Goal: Task Accomplishment & Management: Manage account settings

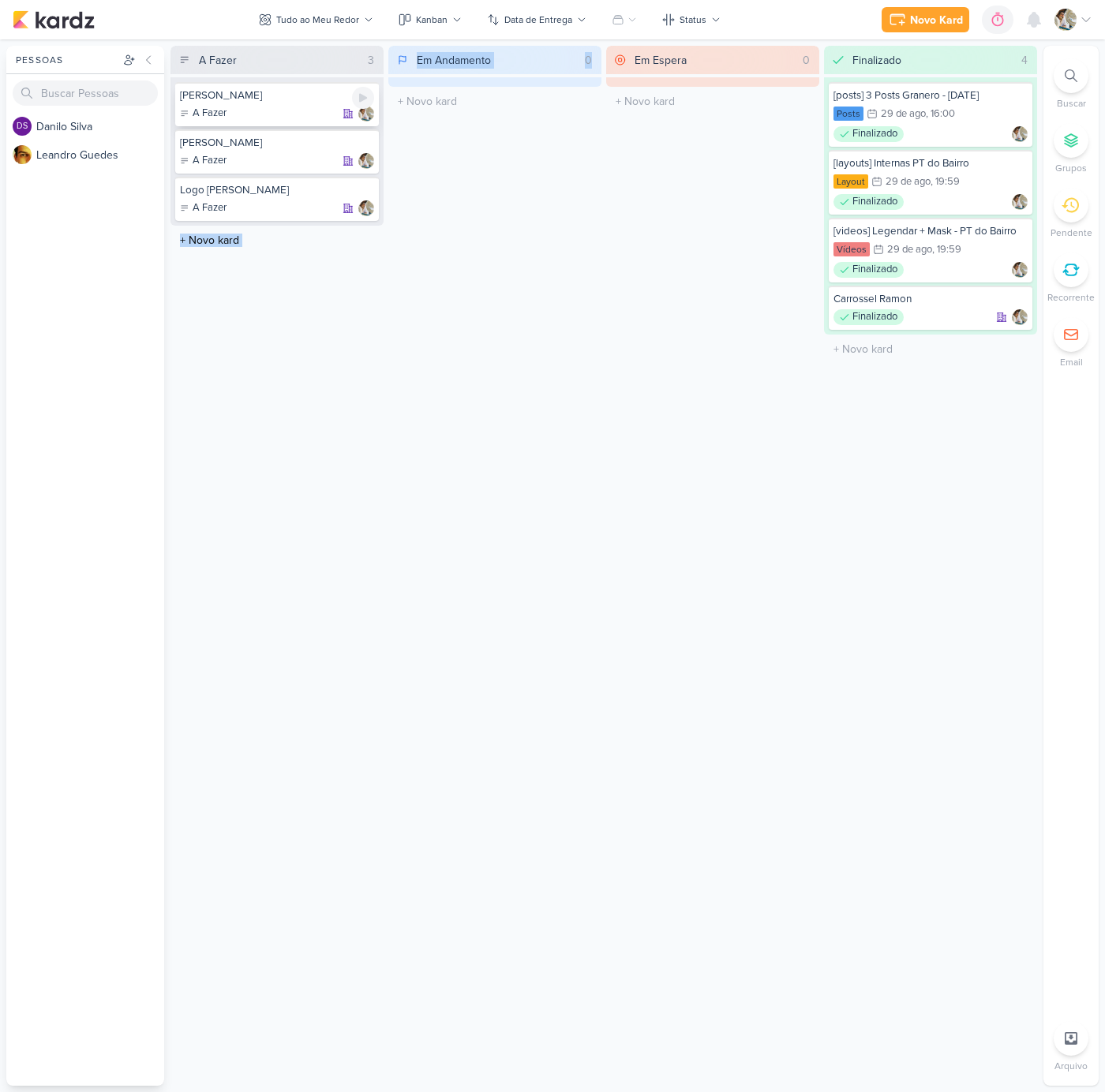
drag, startPoint x: 397, startPoint y: 166, endPoint x: 256, endPoint y: 110, distance: 151.7
click at [256, 110] on div "A Fazer 3 [PERSON_NAME] A Fazer [PERSON_NAME]" at bounding box center [604, 565] width 867 height 1040
click at [476, 253] on div "Em Andamento 0 O título do kard deve ter menos que 100 caracteres" at bounding box center [494, 565] width 213 height 1040
click at [307, 98] on div "[PERSON_NAME]" at bounding box center [276, 96] width 194 height 14
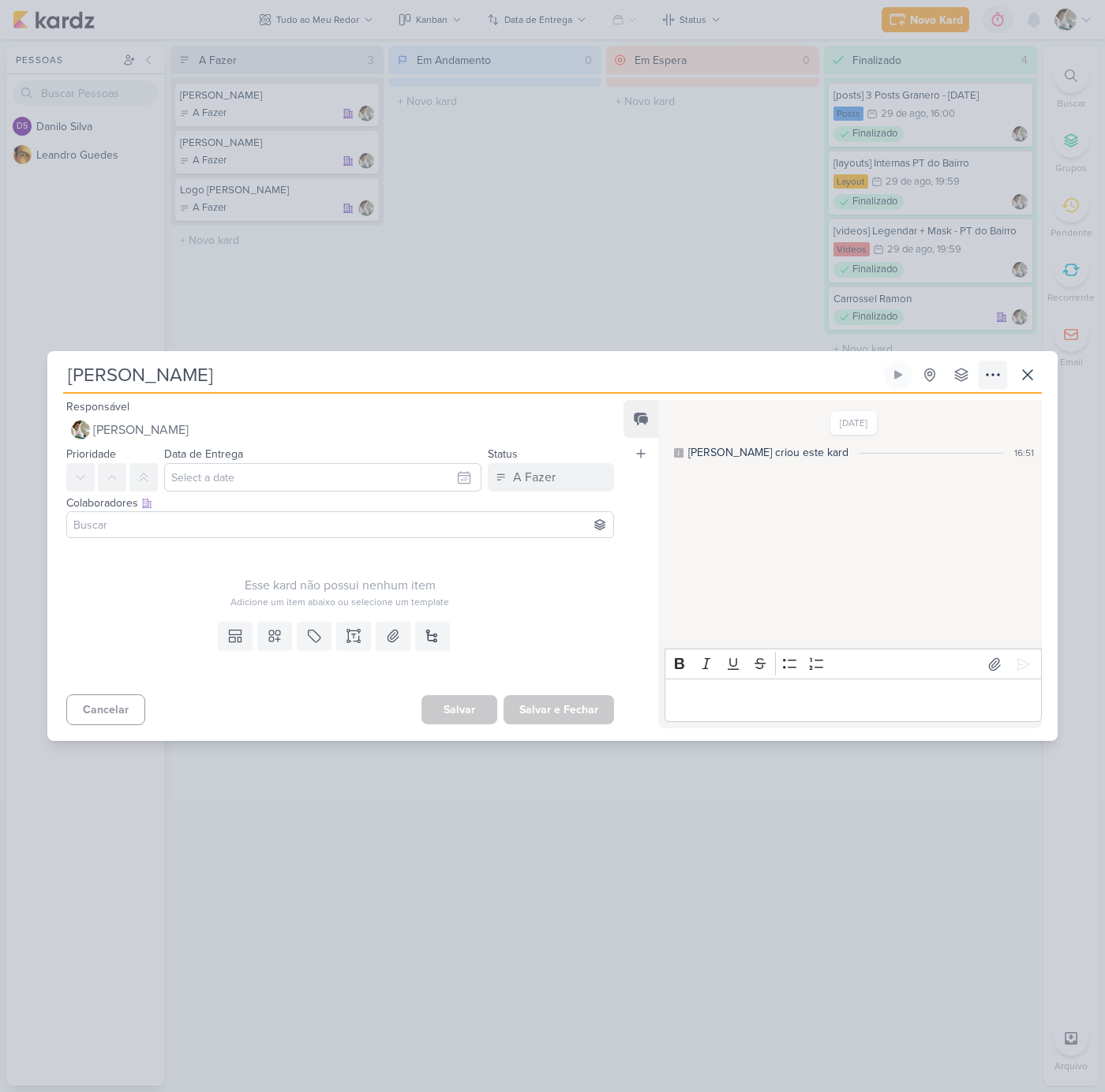
click at [994, 373] on icon at bounding box center [993, 375] width 19 height 19
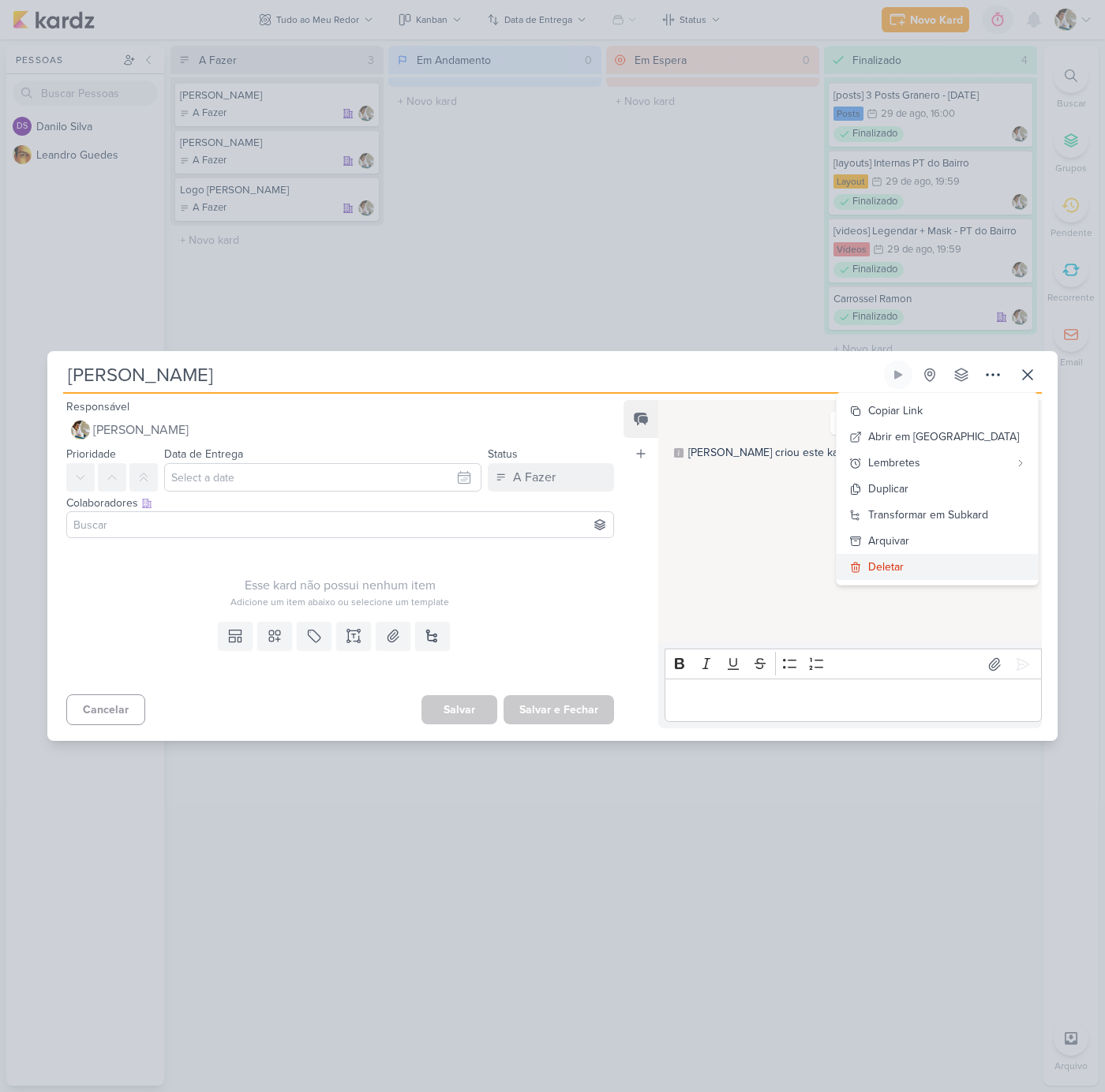
click at [903, 565] on div "Deletar" at bounding box center [886, 566] width 36 height 16
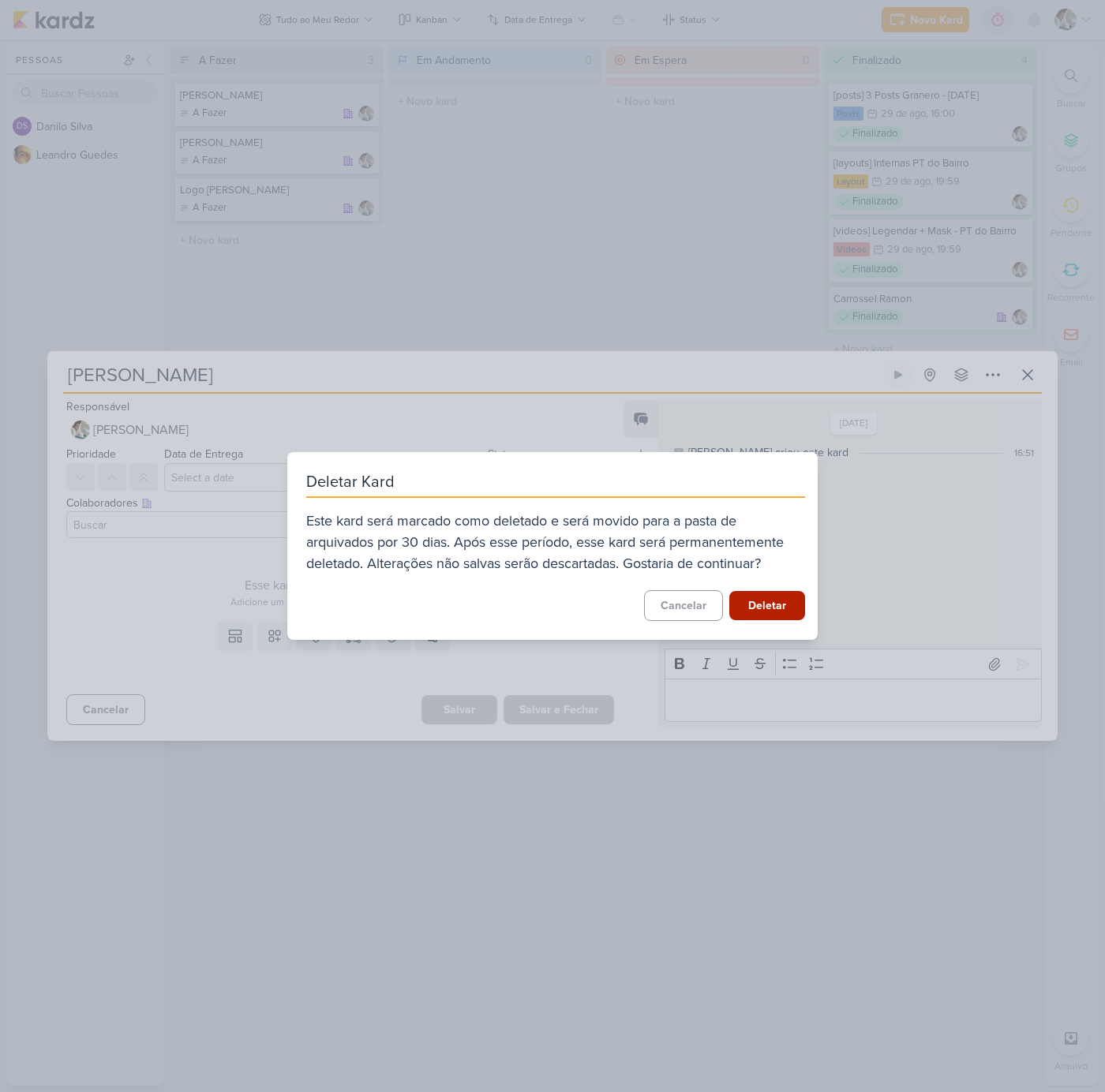
click at [748, 605] on button "Deletar" at bounding box center [767, 606] width 76 height 29
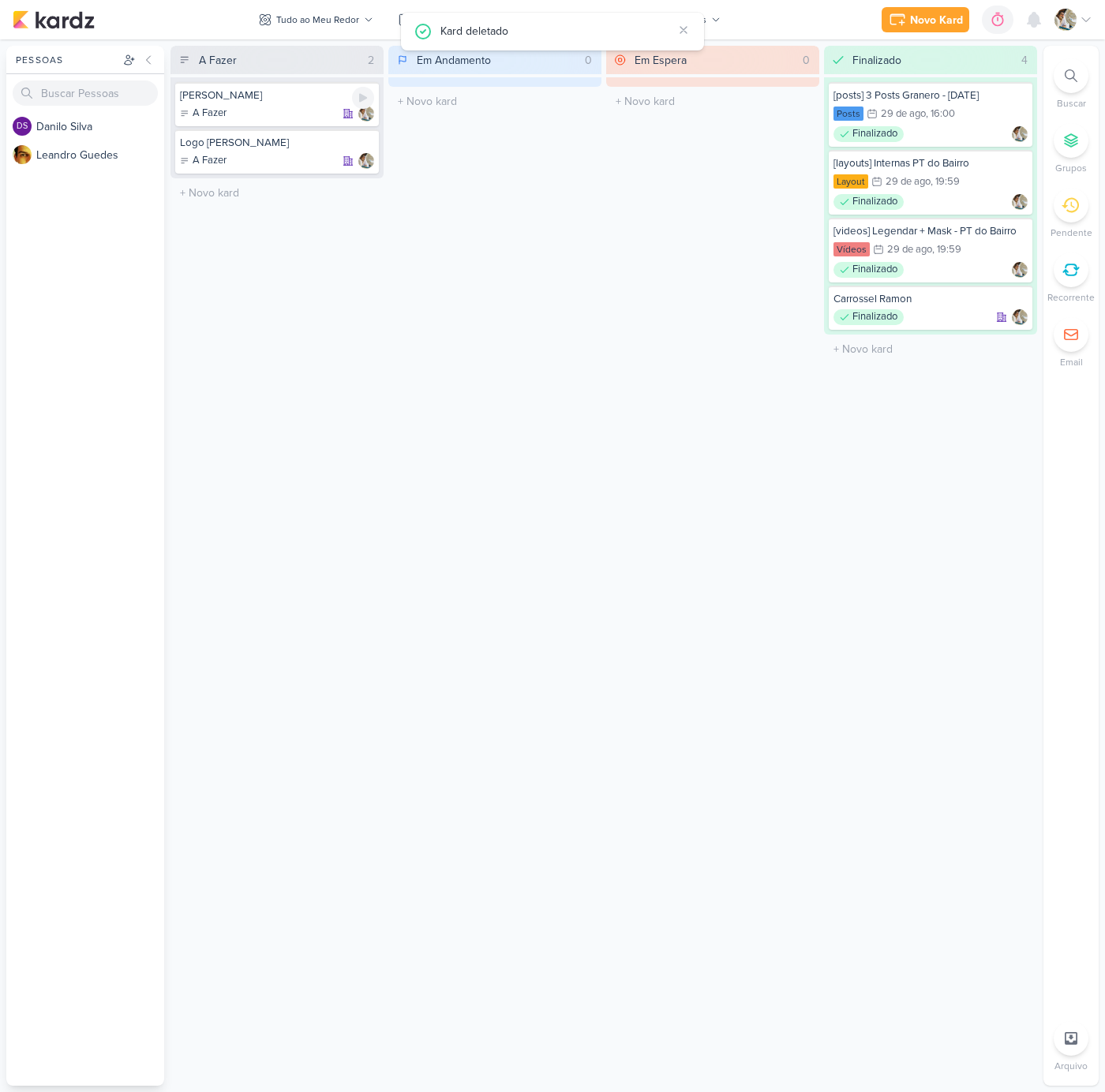
click at [288, 106] on div "A Fazer" at bounding box center [276, 114] width 194 height 15
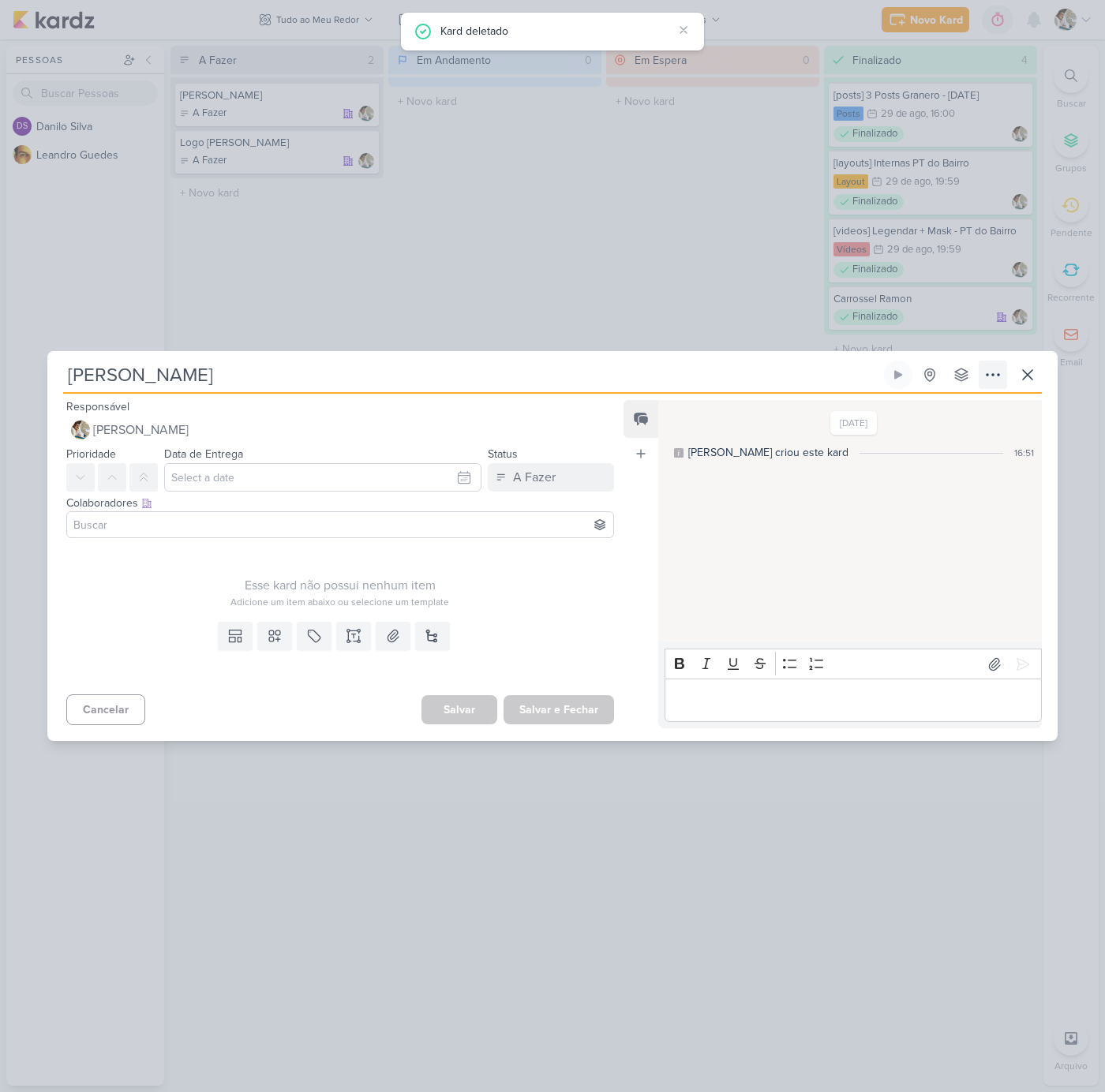
click at [989, 371] on icon at bounding box center [993, 375] width 19 height 19
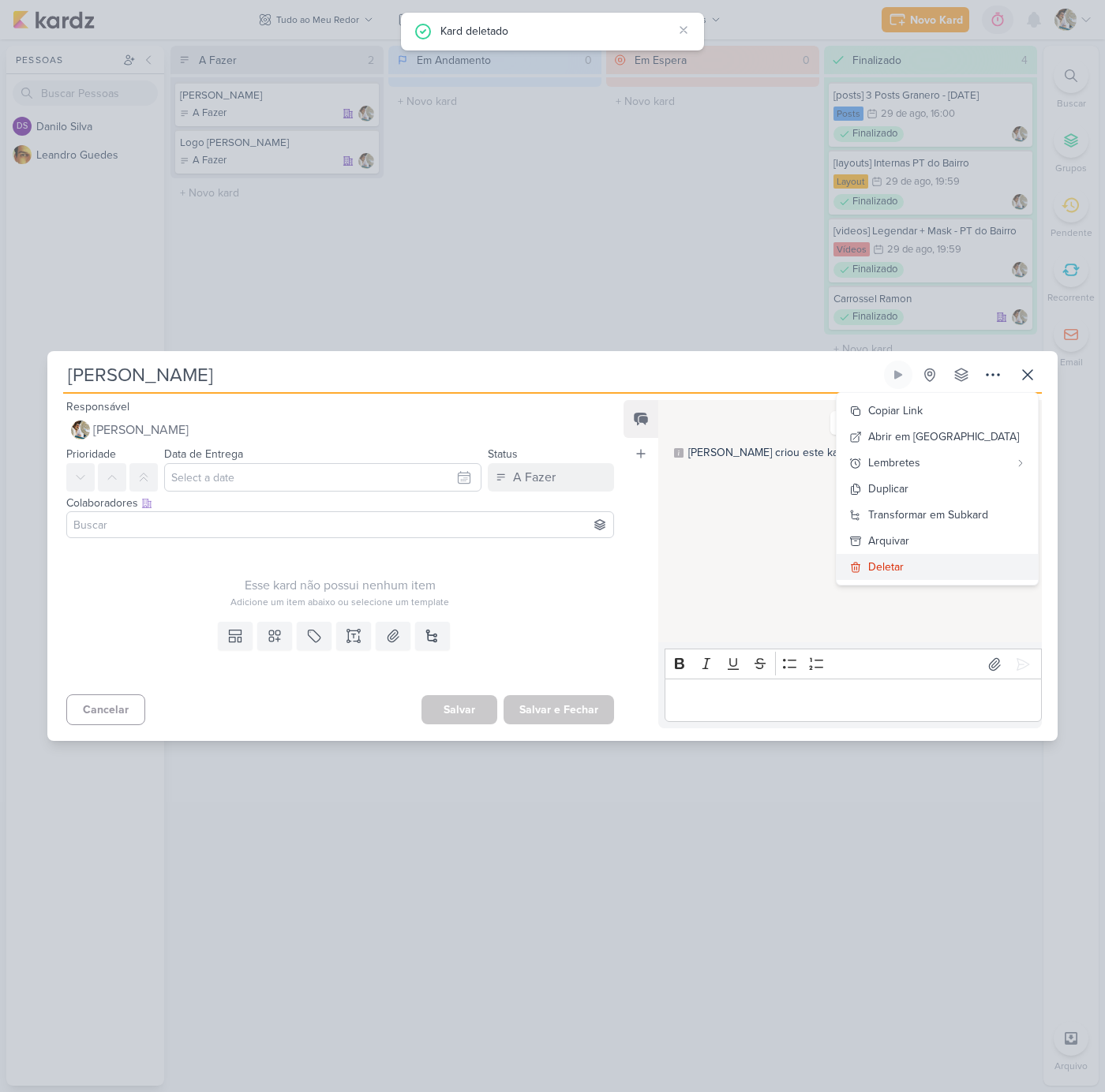
click at [944, 565] on button "Deletar" at bounding box center [937, 566] width 202 height 26
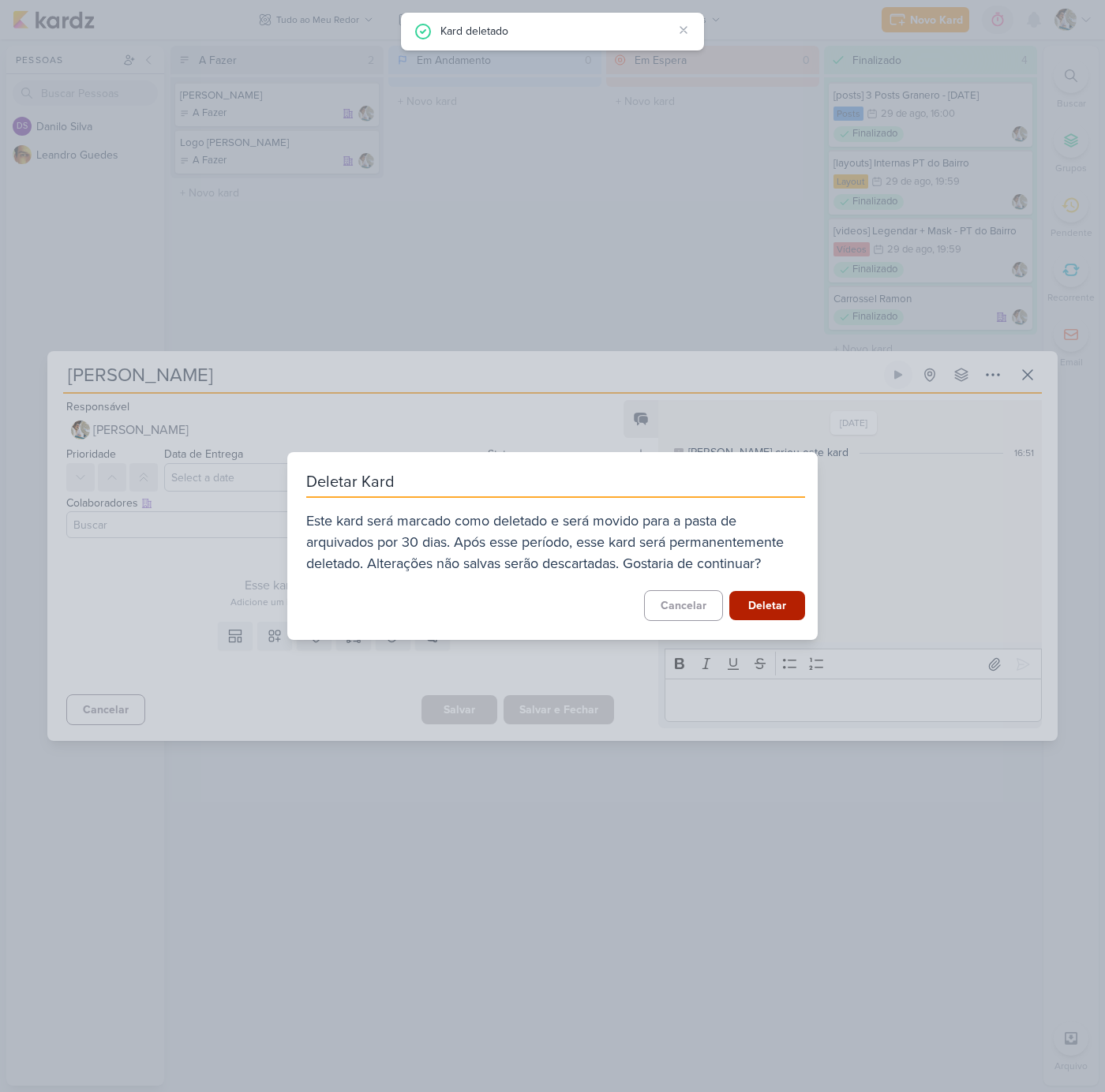
click at [771, 614] on button "Deletar" at bounding box center [767, 606] width 76 height 29
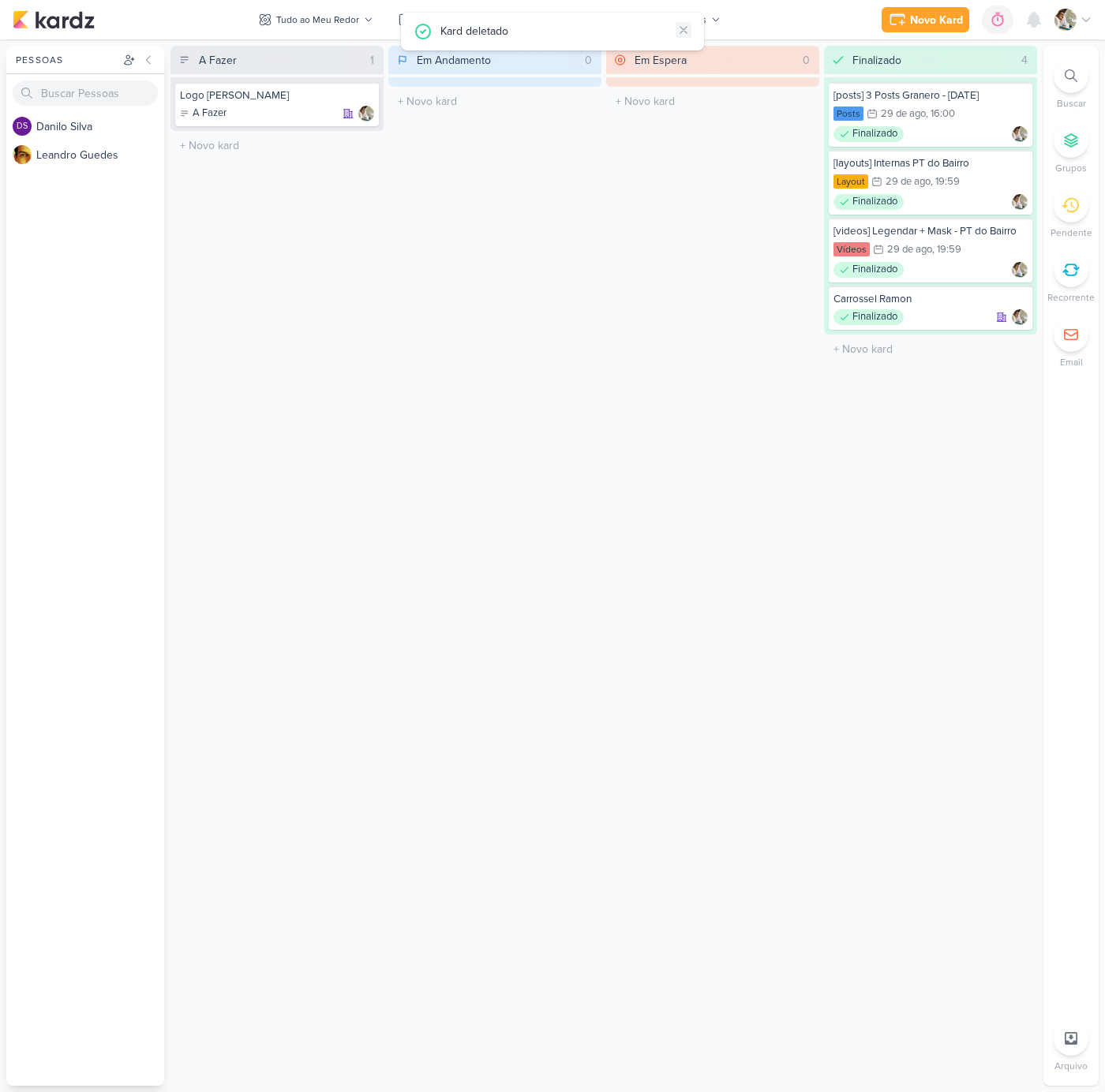
click at [681, 33] on icon at bounding box center [683, 30] width 7 height 7
